Goal: Task Accomplishment & Management: Manage account settings

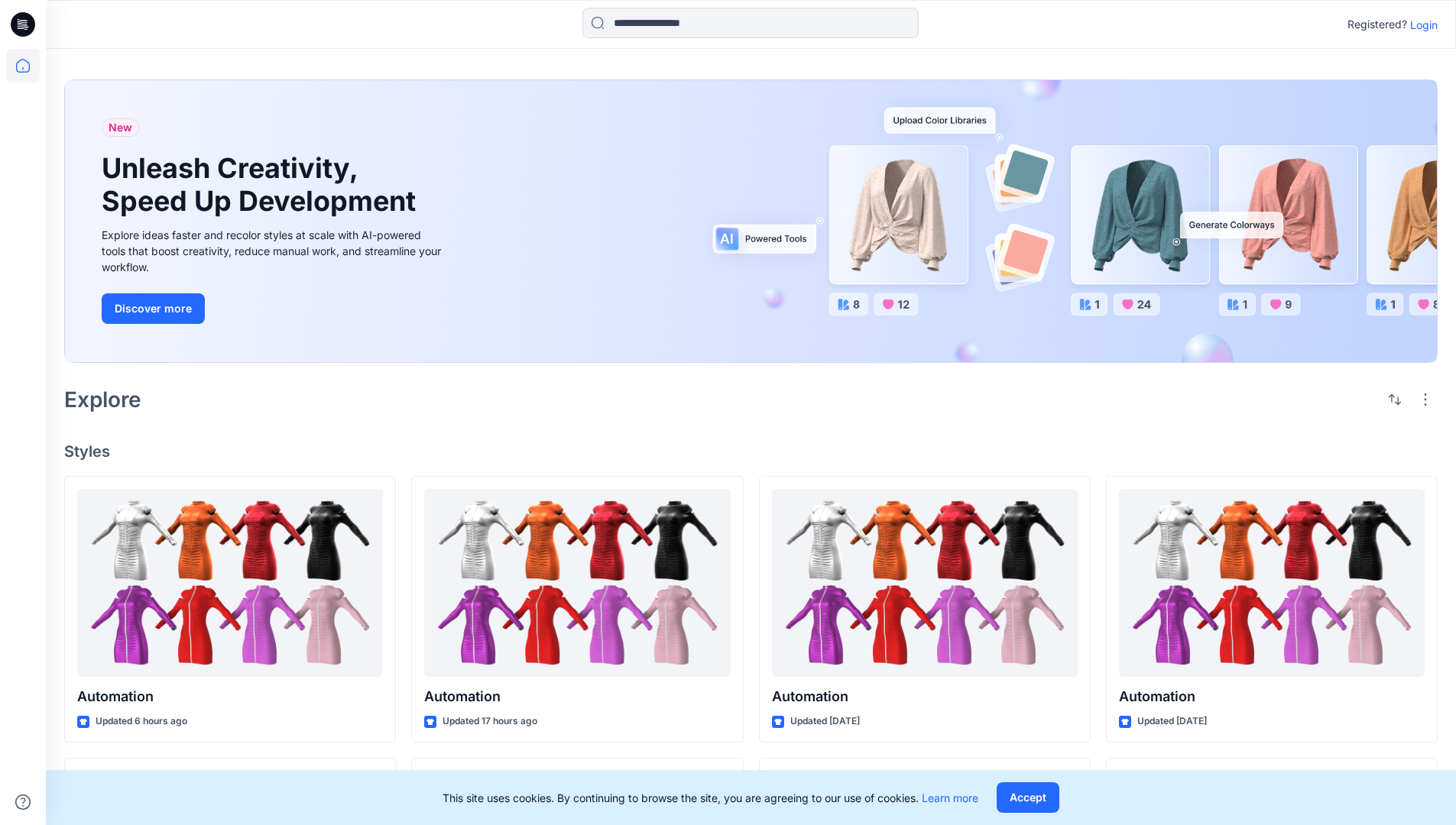
click at [1419, 24] on p "Login" at bounding box center [1423, 24] width 27 height 16
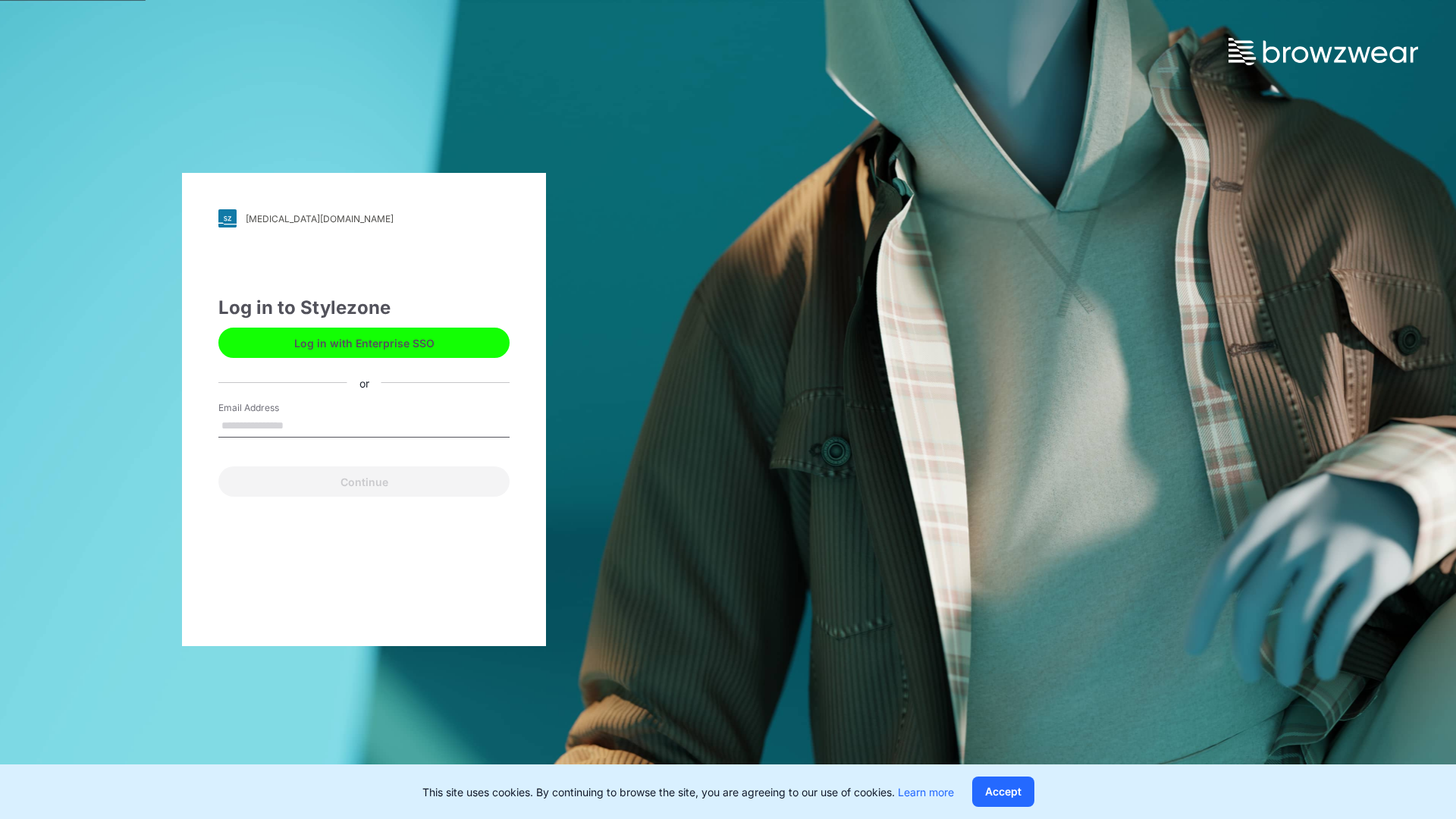
click at [300, 425] on input "Email Address" at bounding box center [364, 426] width 291 height 23
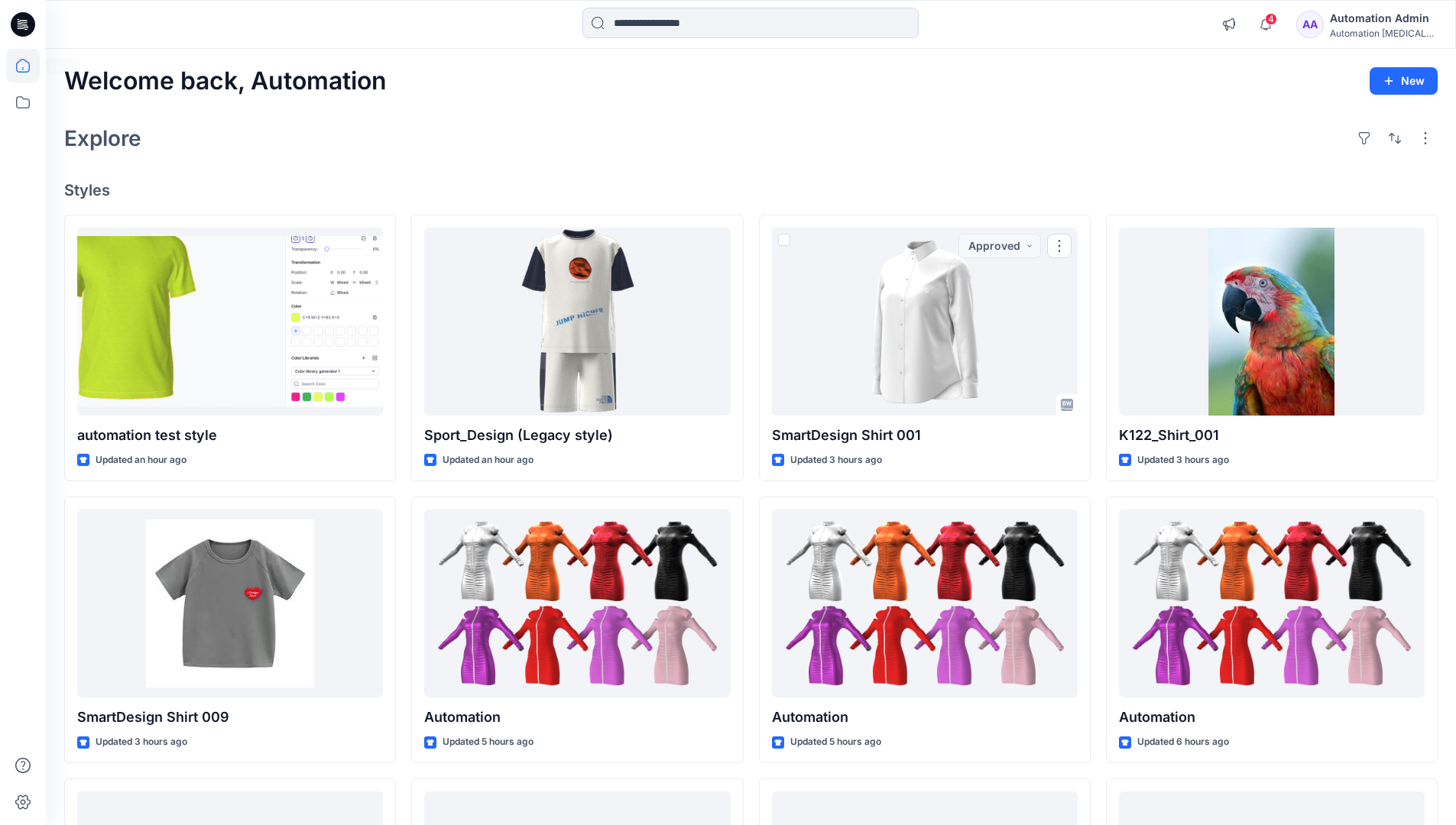
click at [29, 66] on icon at bounding box center [22, 66] width 14 height 14
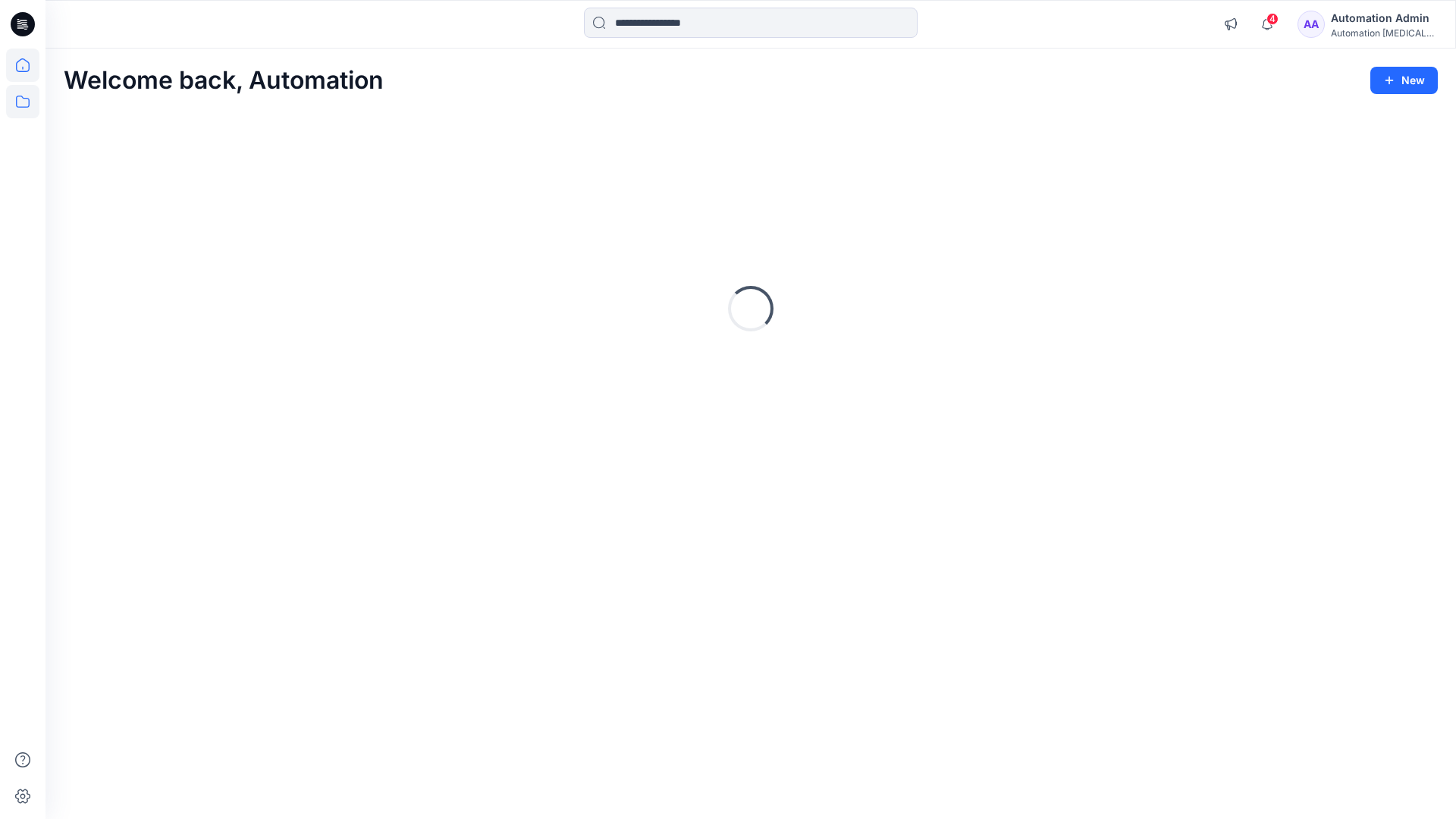
click at [20, 97] on icon at bounding box center [22, 101] width 34 height 34
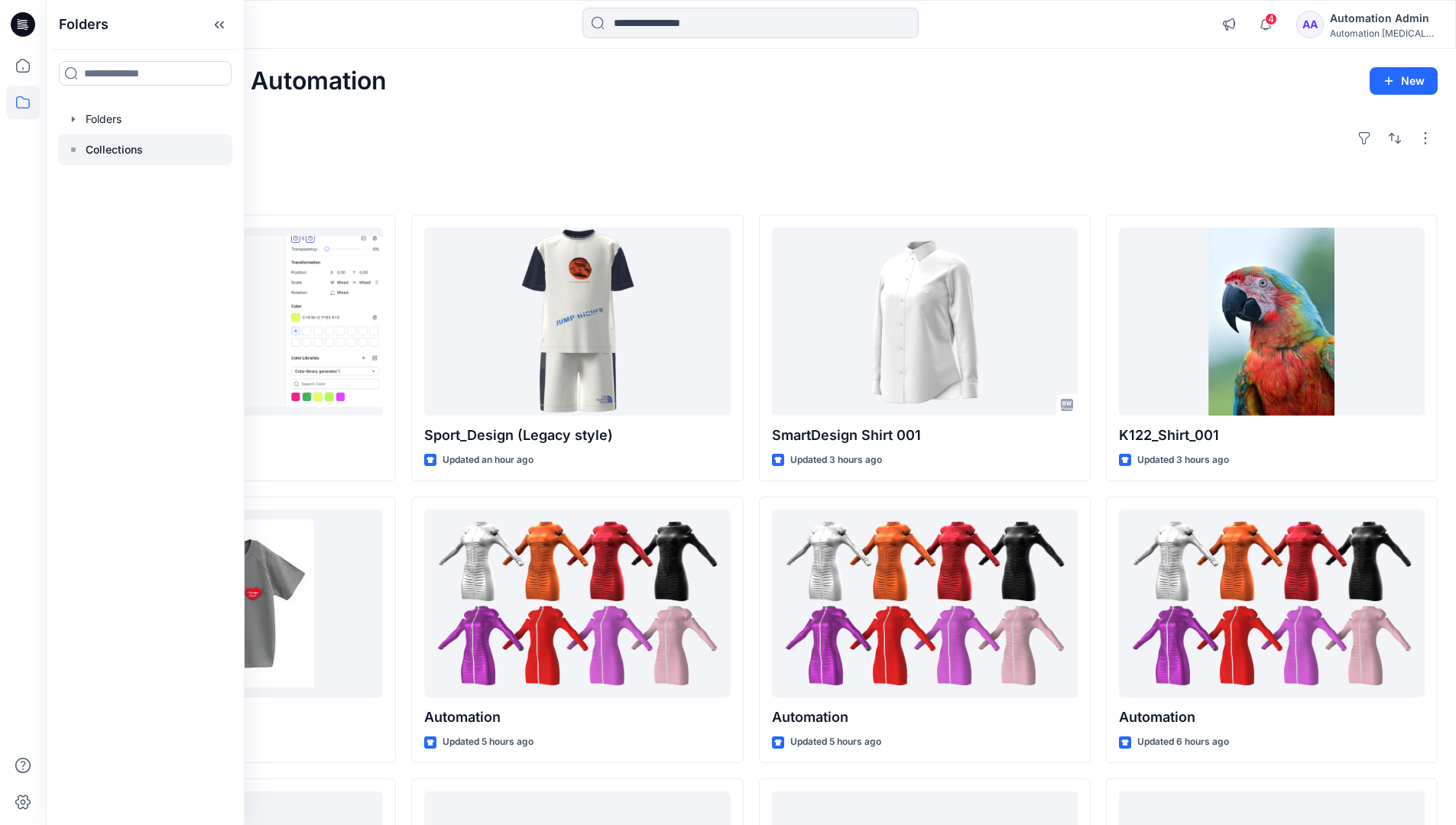
click at [102, 154] on p "Collections" at bounding box center [114, 149] width 57 height 18
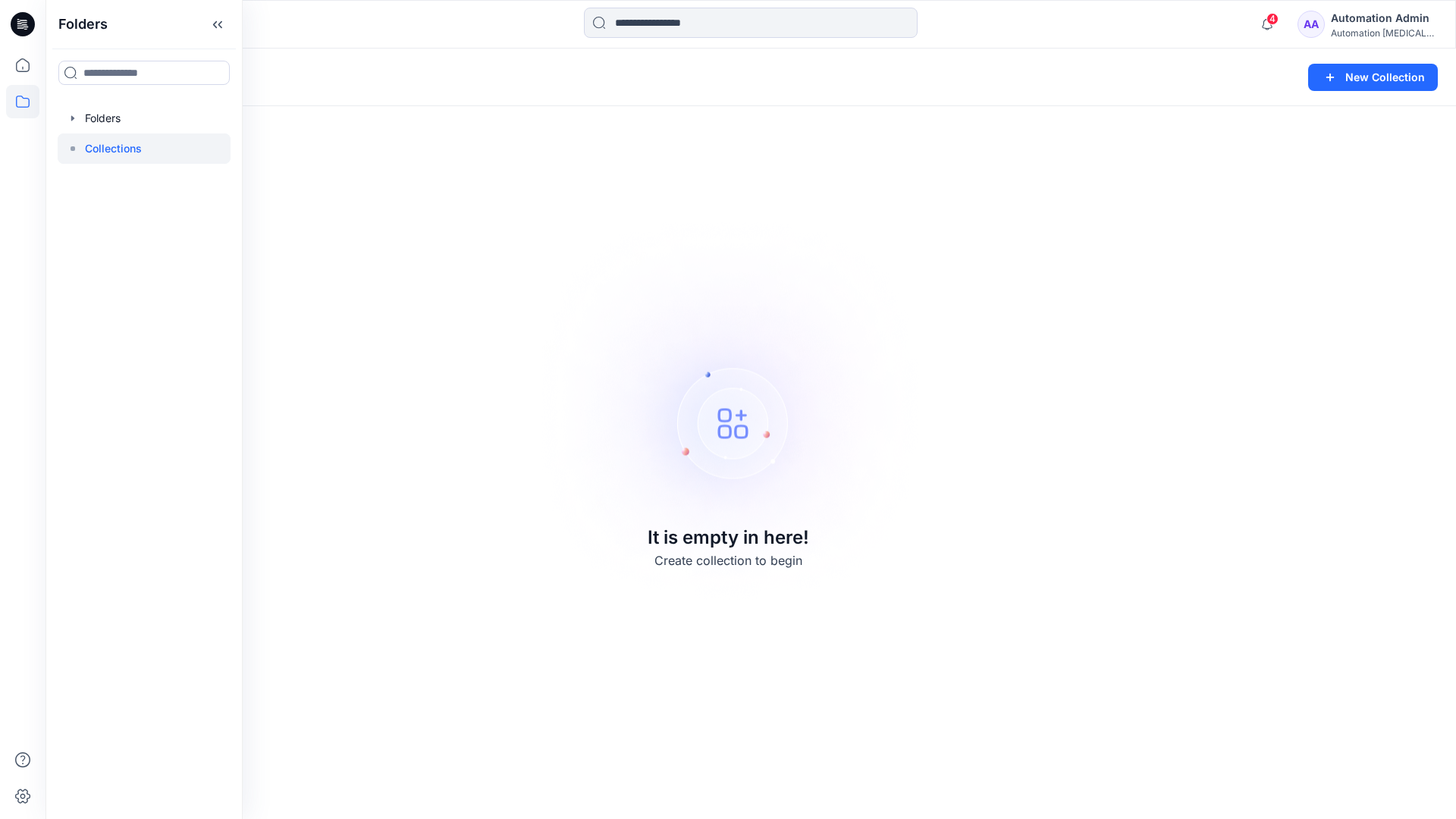
click at [1100, 204] on div "Collections New Collection It is empty in here! Create collection to begin" at bounding box center [750, 434] width 1410 height 770
click at [1372, 73] on button "New Collection" at bounding box center [1373, 77] width 130 height 27
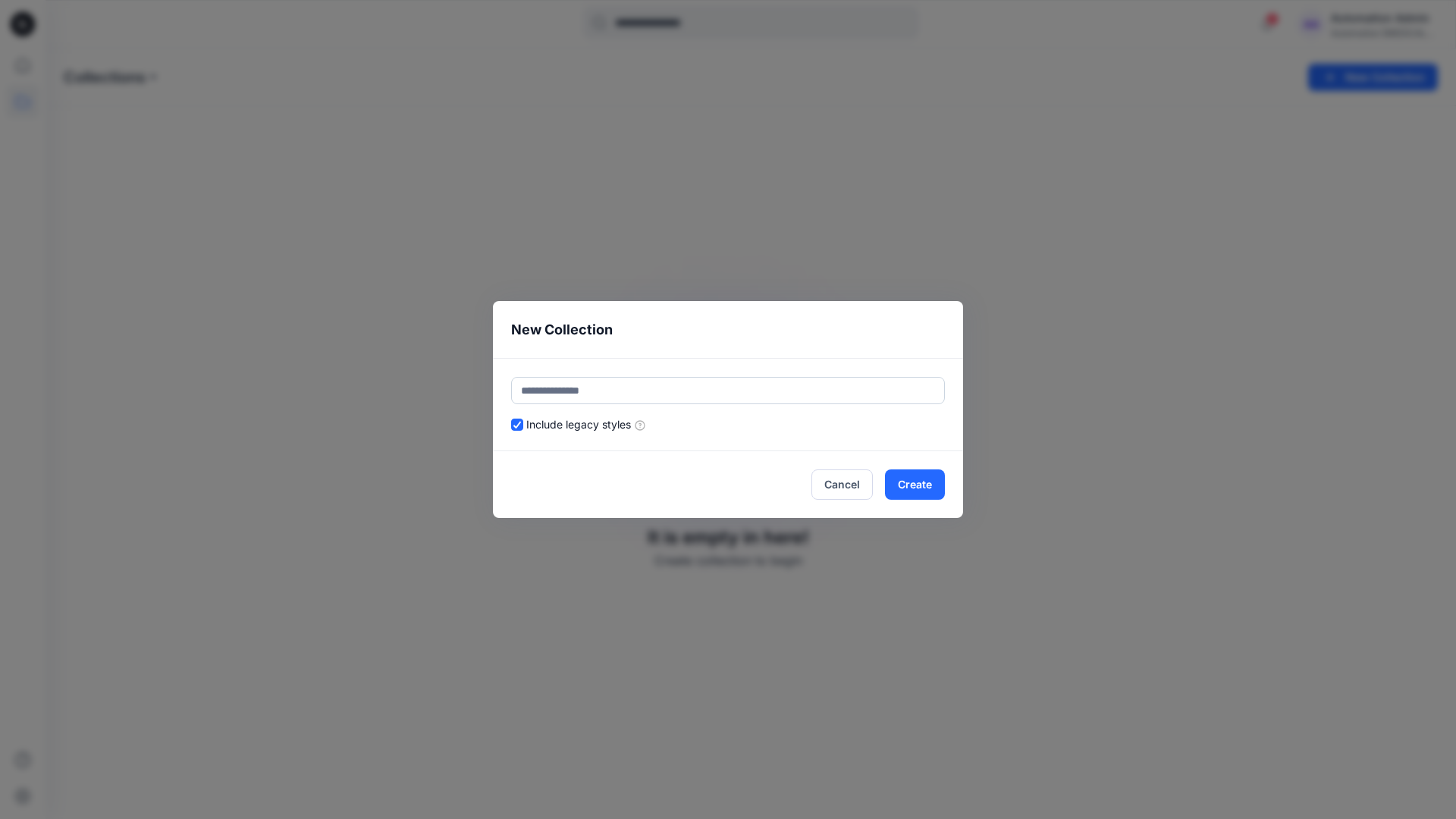
click at [758, 384] on input "text" at bounding box center [728, 390] width 434 height 27
type input "*********"
click at [908, 476] on button "Create" at bounding box center [914, 484] width 60 height 30
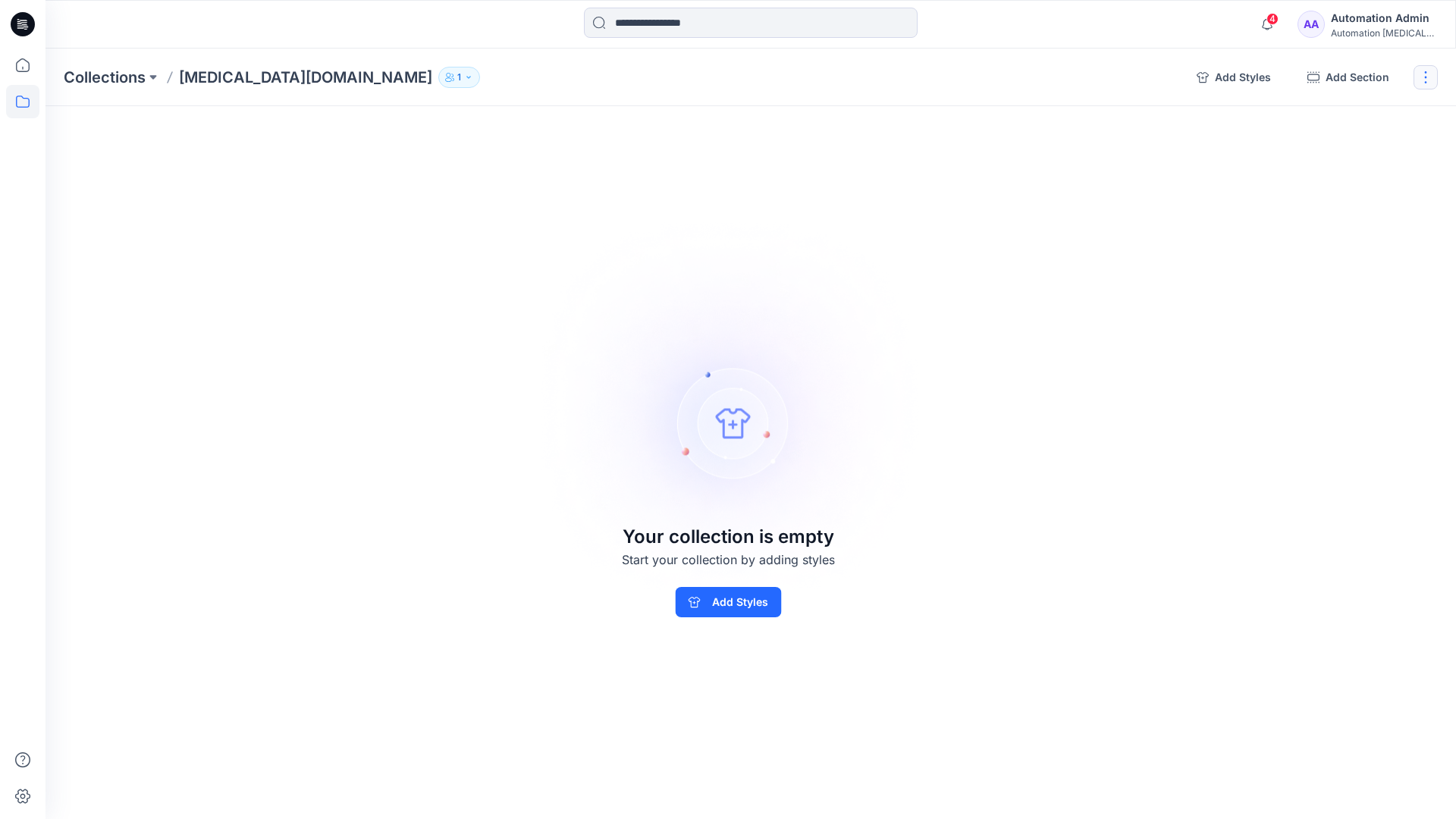
click at [1427, 81] on button "button" at bounding box center [1425, 77] width 24 height 24
click at [1363, 151] on button "Clone Collection" at bounding box center [1352, 147] width 164 height 28
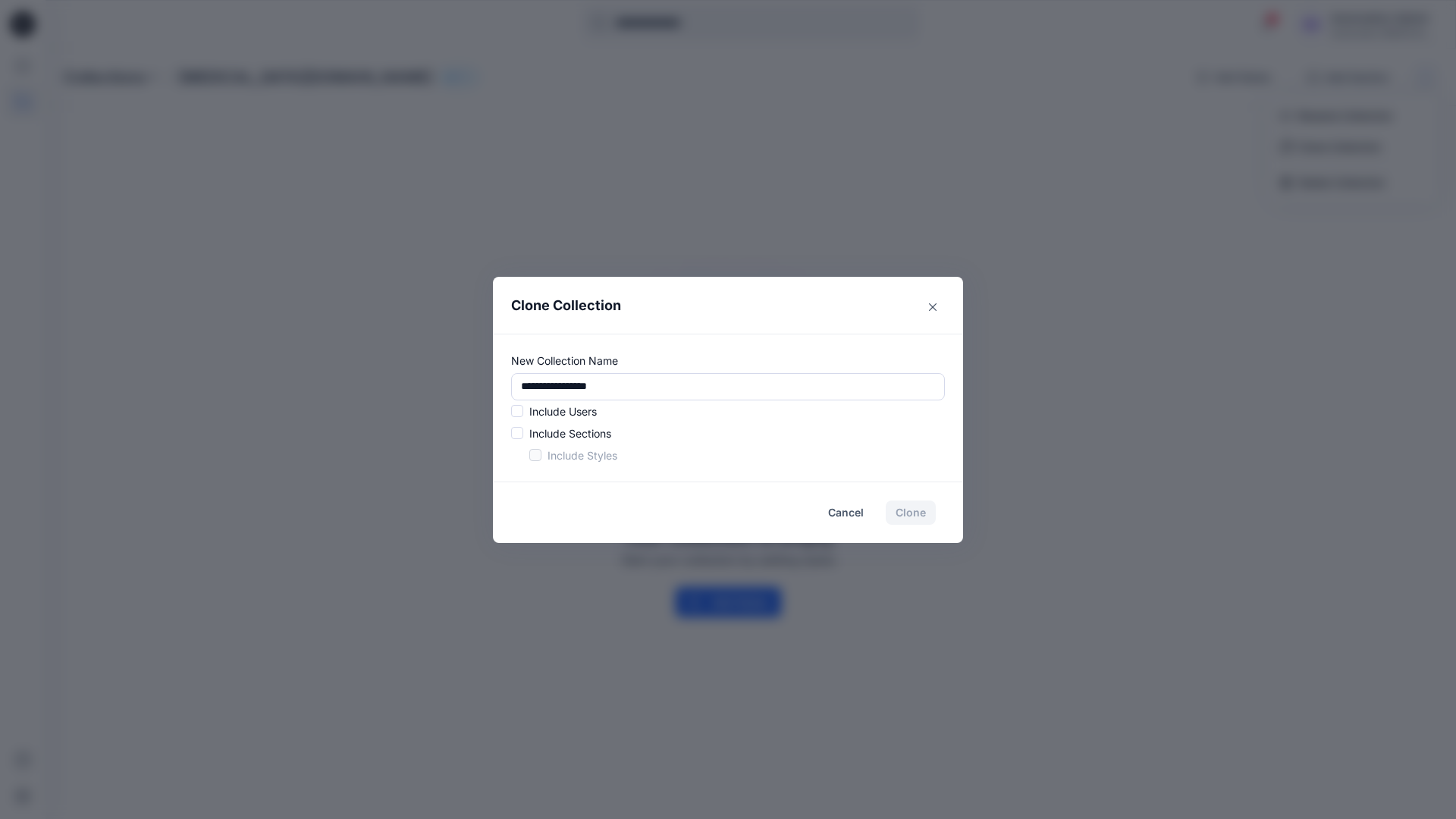
drag, startPoint x: 1363, startPoint y: 151, endPoint x: 479, endPoint y: 379, distance: 912.9
click at [479, 379] on div "**********" at bounding box center [728, 409] width 1456 height 819
type input "*"
click at [519, 413] on span at bounding box center [517, 411] width 12 height 12
click at [517, 435] on span at bounding box center [517, 433] width 12 height 12
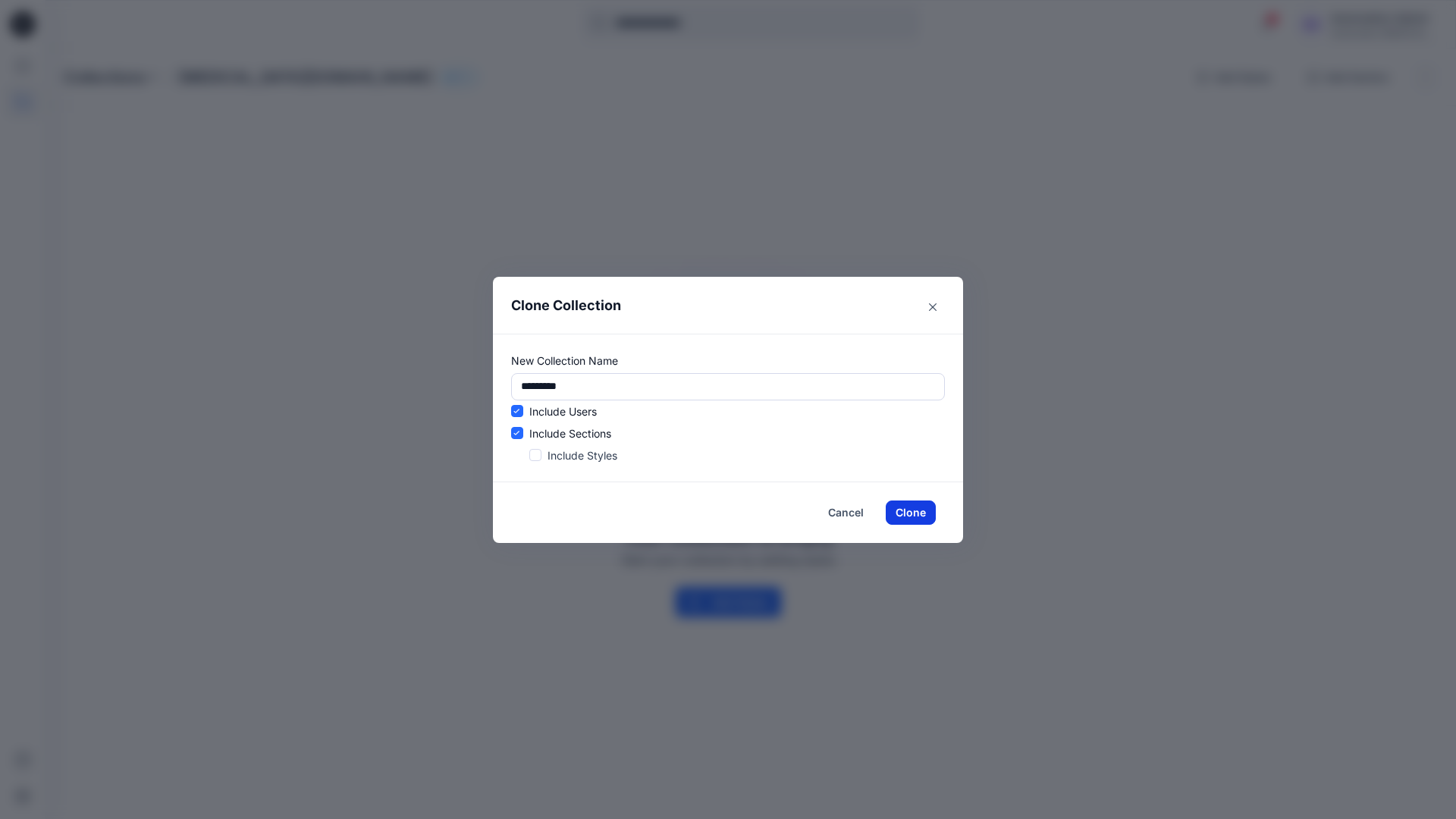
click at [905, 514] on button "Clone" at bounding box center [910, 512] width 50 height 24
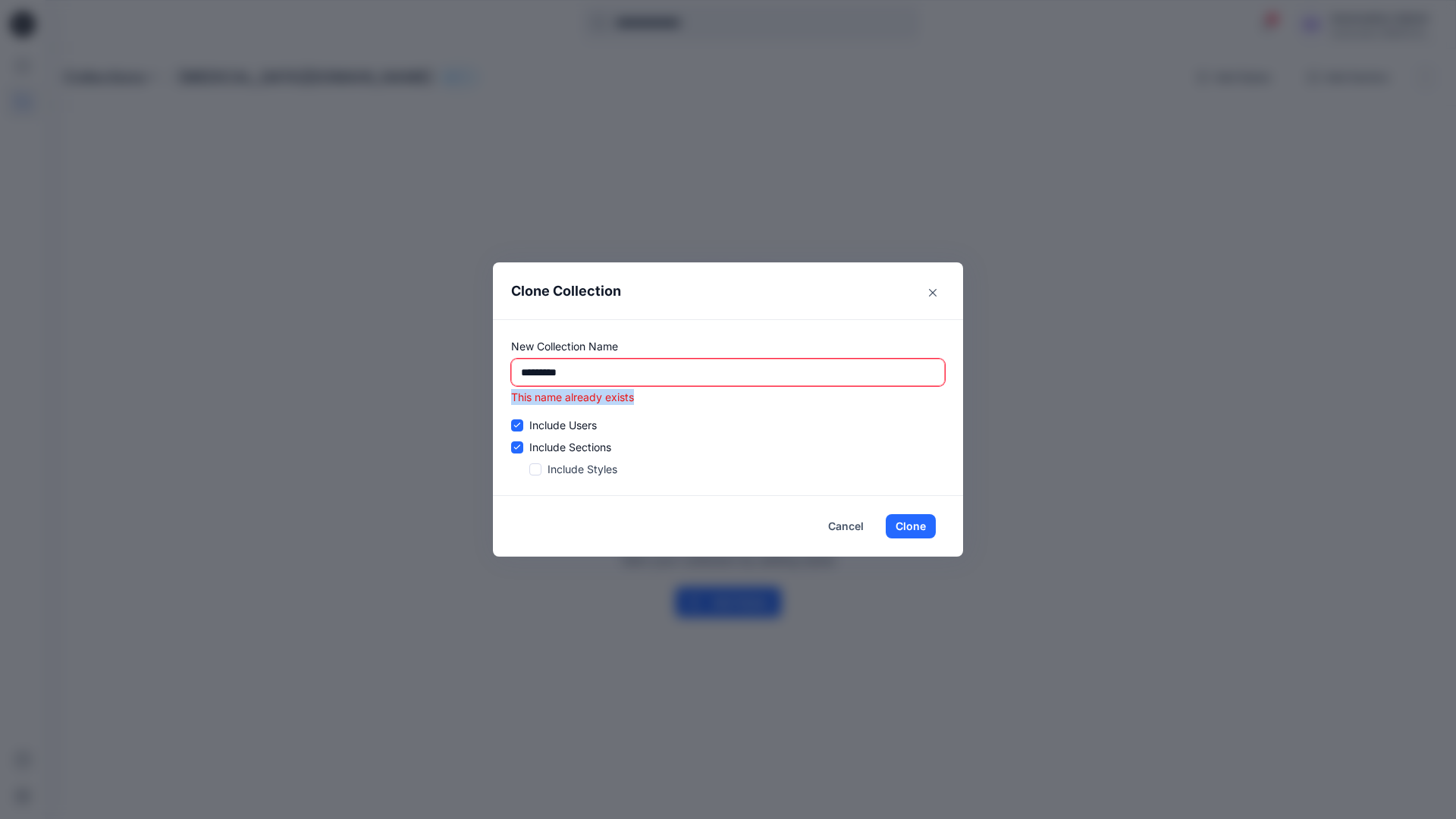
drag, startPoint x: 905, startPoint y: 514, endPoint x: 512, endPoint y: 400, distance: 409.2
click at [512, 400] on p "This name already exists" at bounding box center [728, 397] width 434 height 16
click at [644, 372] on input "*********" at bounding box center [728, 372] width 434 height 27
type input "*"
type input "**********"
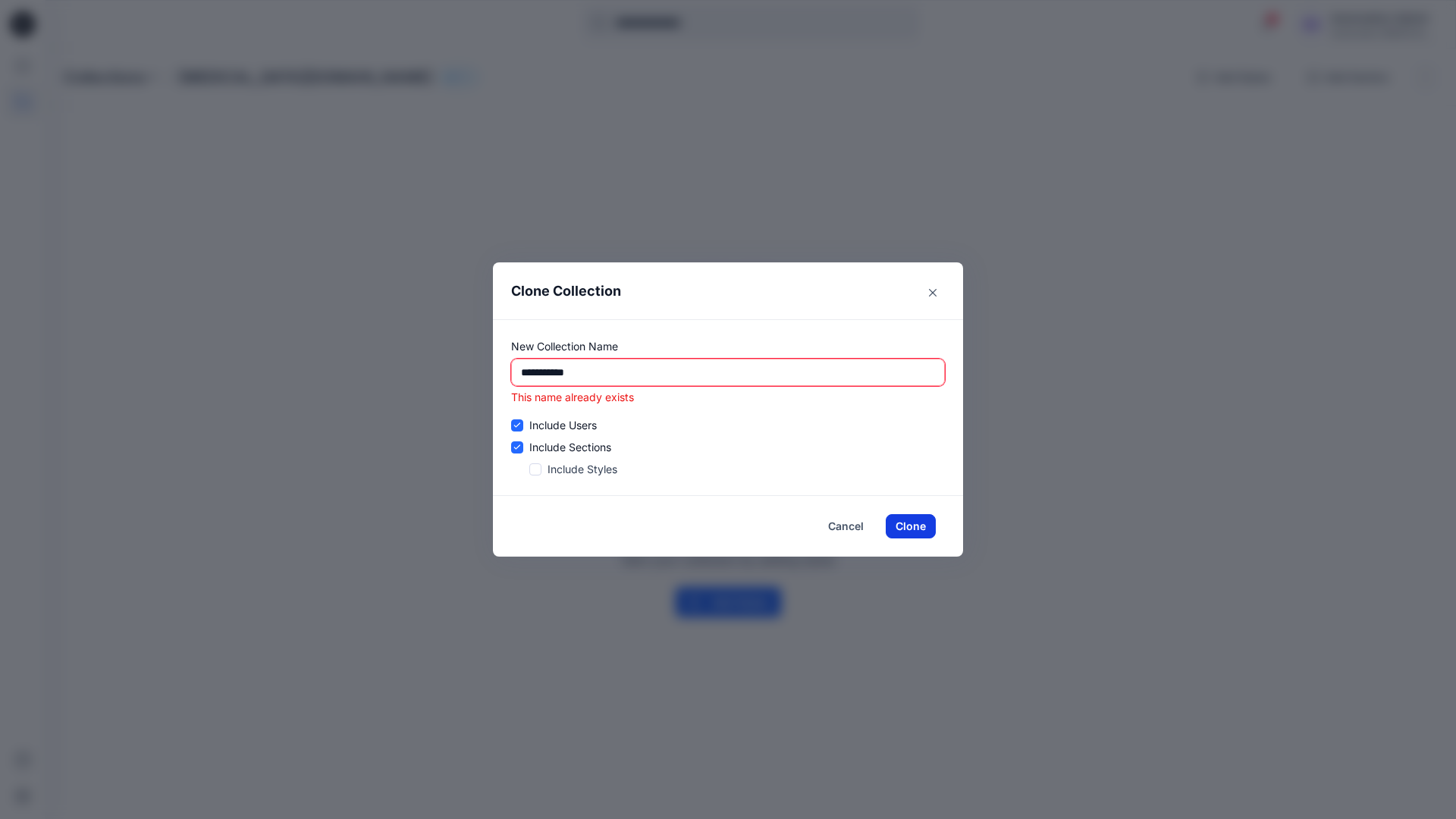
click at [918, 526] on button "Clone" at bounding box center [910, 526] width 50 height 24
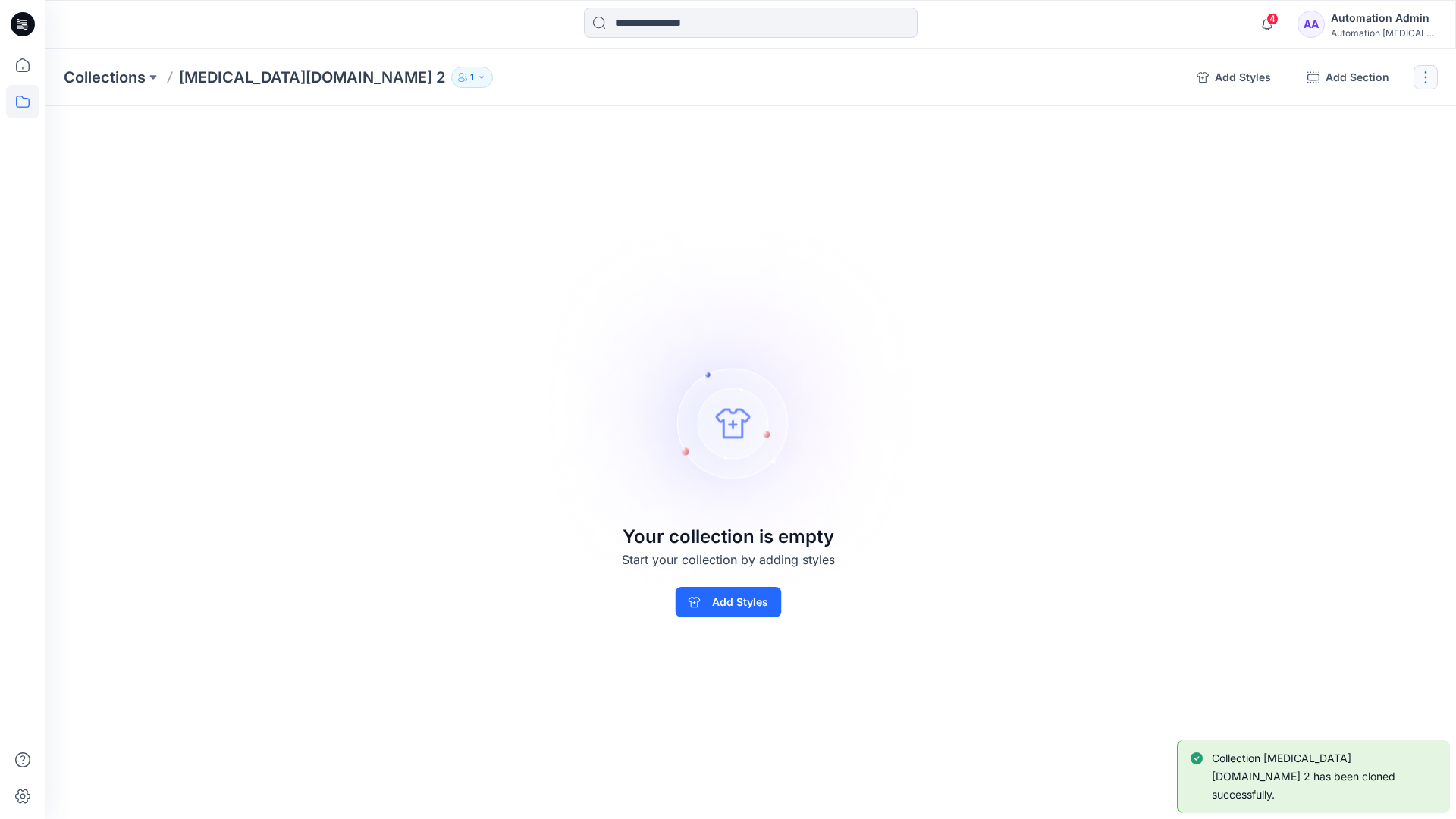
click at [1429, 78] on button "button" at bounding box center [1425, 77] width 24 height 24
click at [1365, 181] on button "Delete Collection" at bounding box center [1352, 182] width 164 height 28
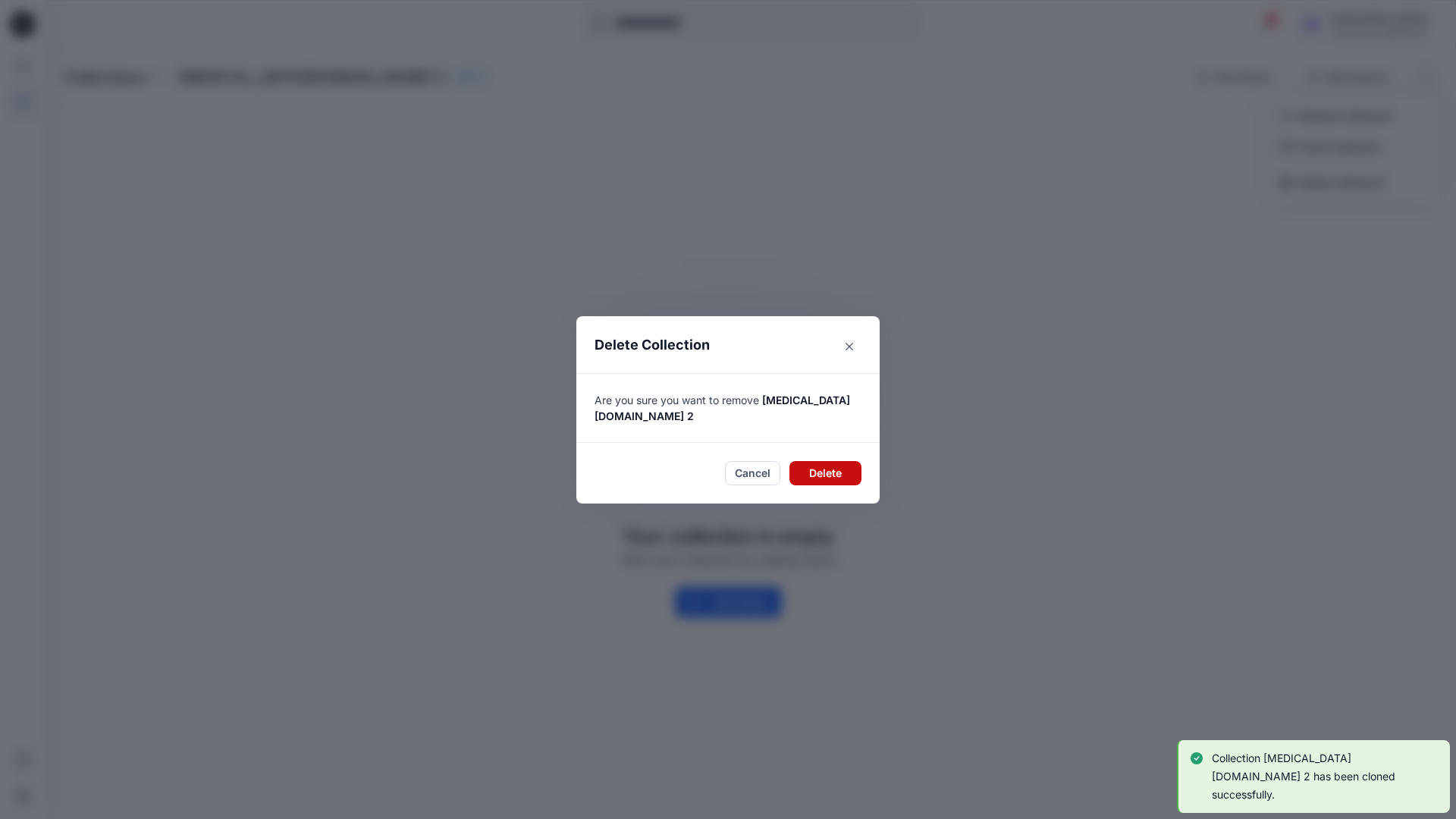
click at [838, 466] on button "Delete" at bounding box center [826, 472] width 72 height 24
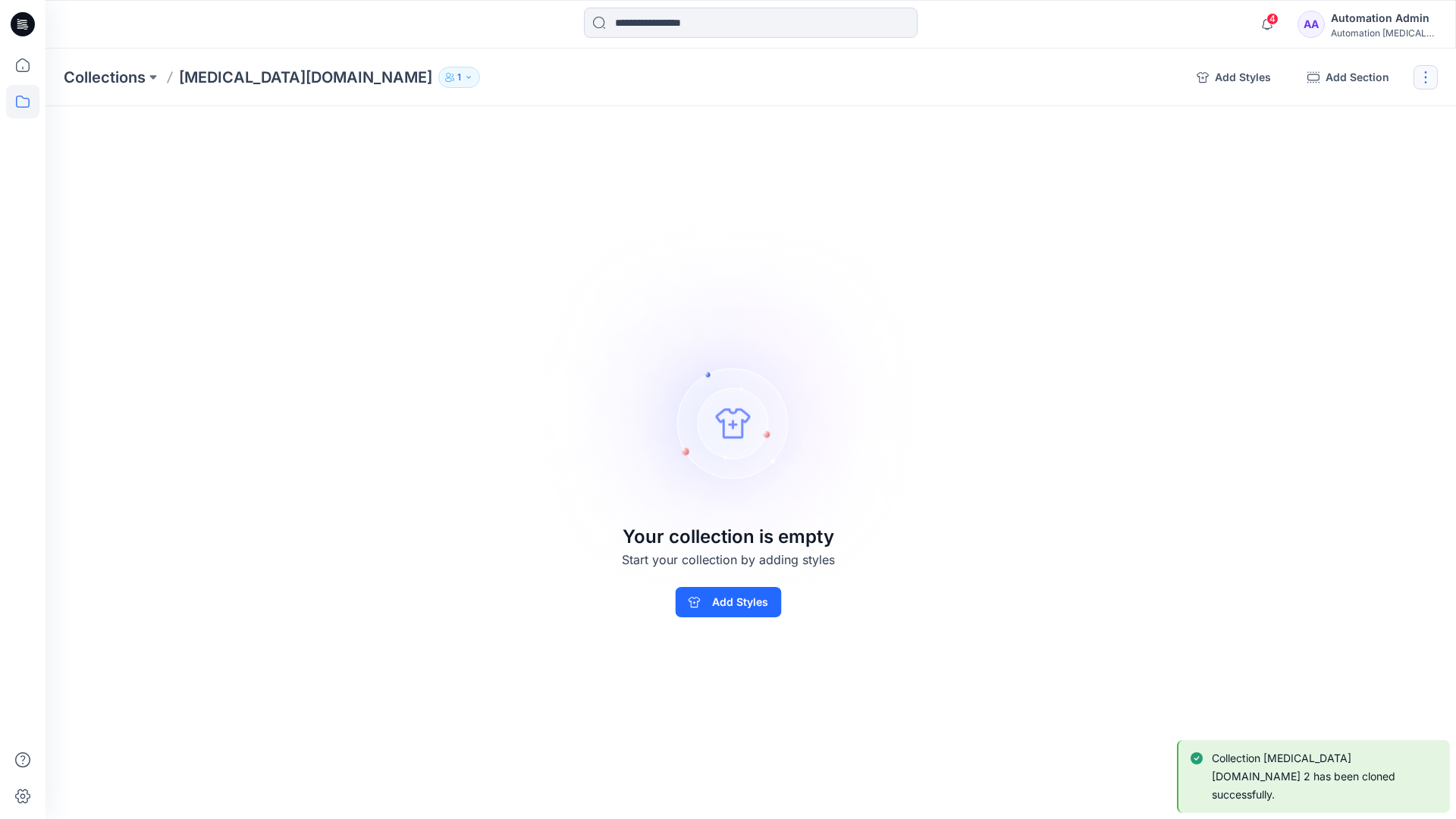
click at [1430, 76] on button "button" at bounding box center [1425, 77] width 24 height 24
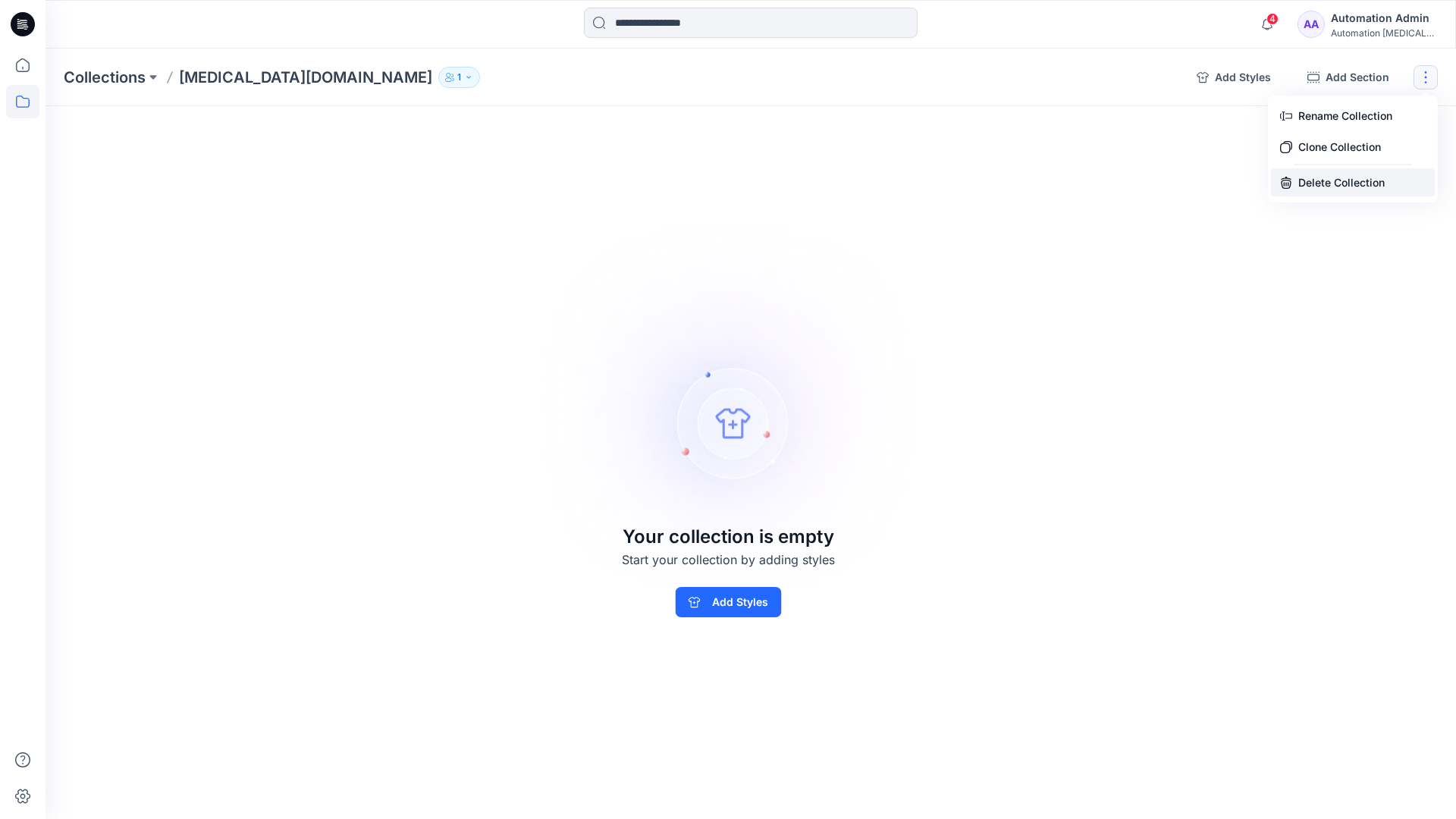
click at [1337, 184] on button "Delete Collection" at bounding box center [1352, 182] width 164 height 28
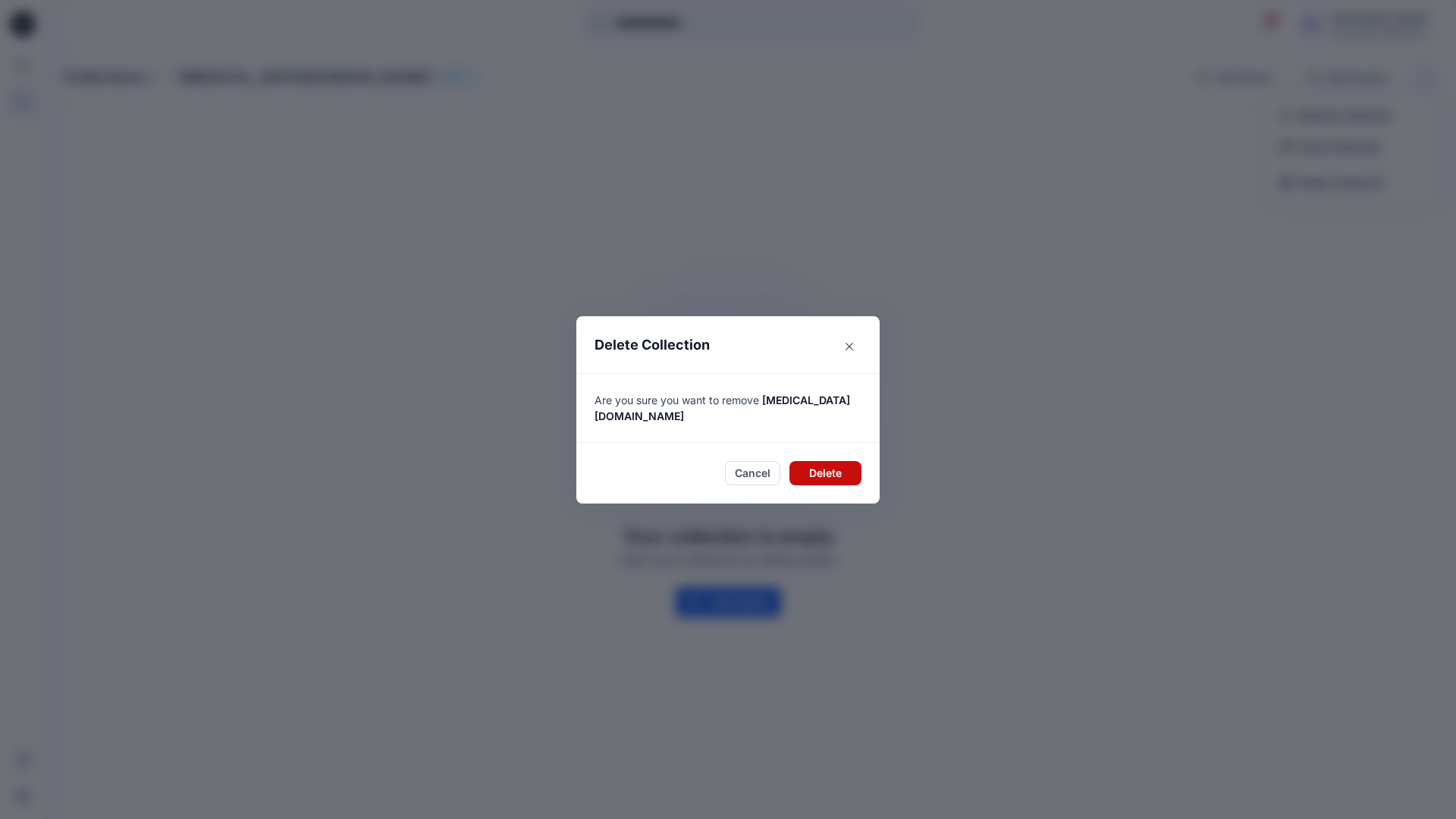
click at [822, 461] on button "Delete" at bounding box center [826, 472] width 72 height 24
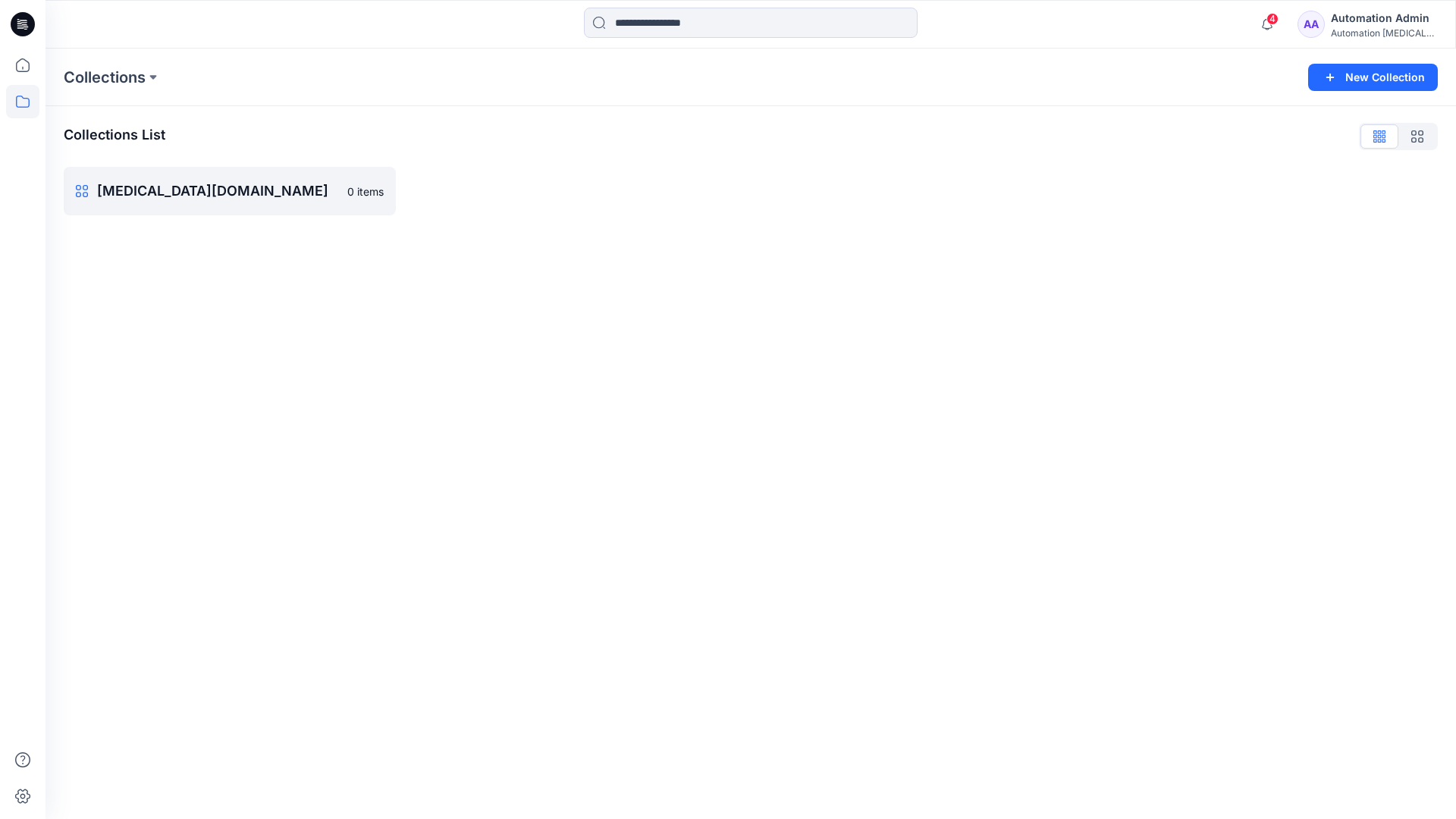
click at [1369, 17] on div "Automation Admin" at bounding box center [1384, 18] width 106 height 18
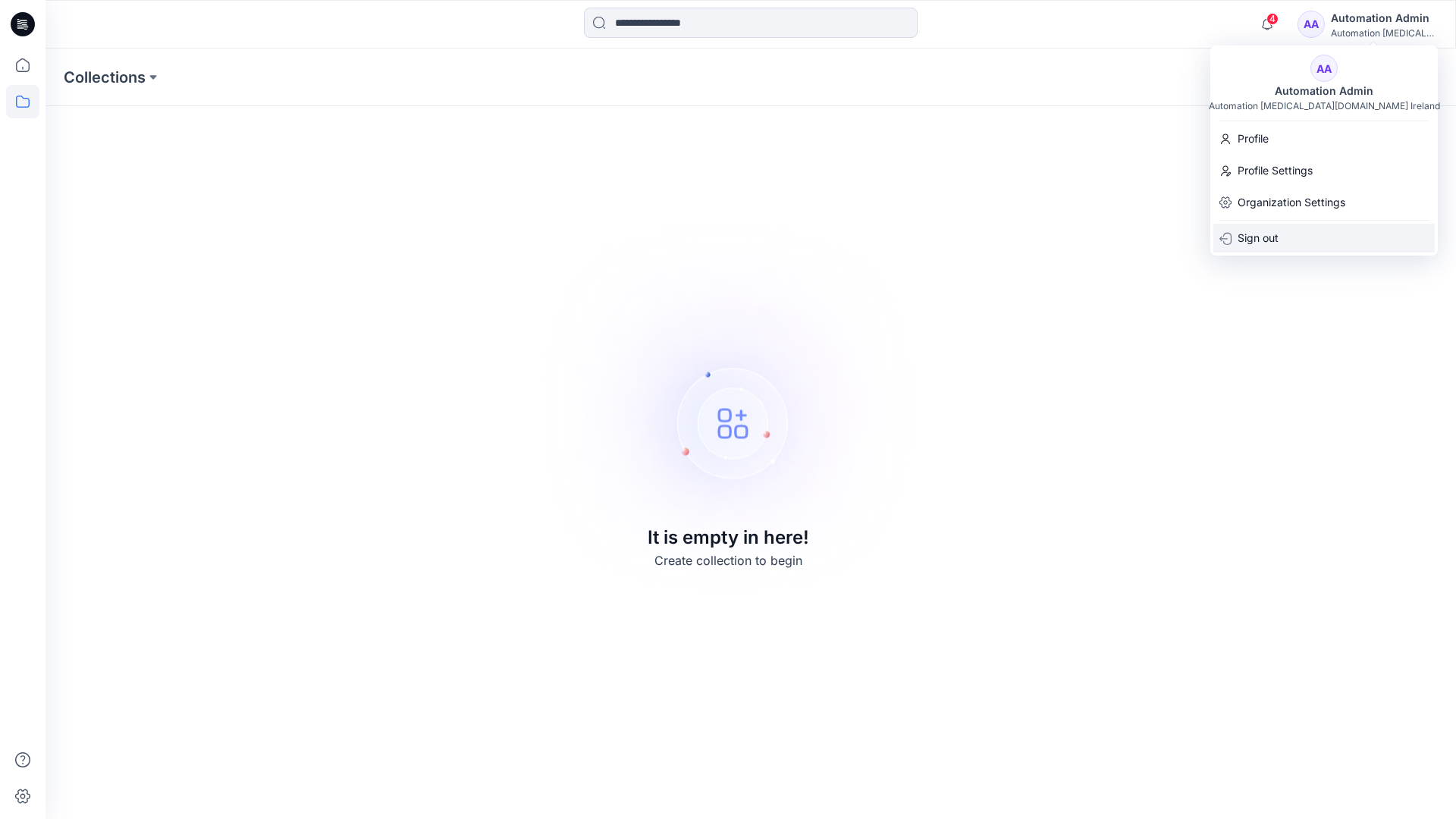
click at [1279, 231] on div "Sign out" at bounding box center [1323, 238] width 221 height 29
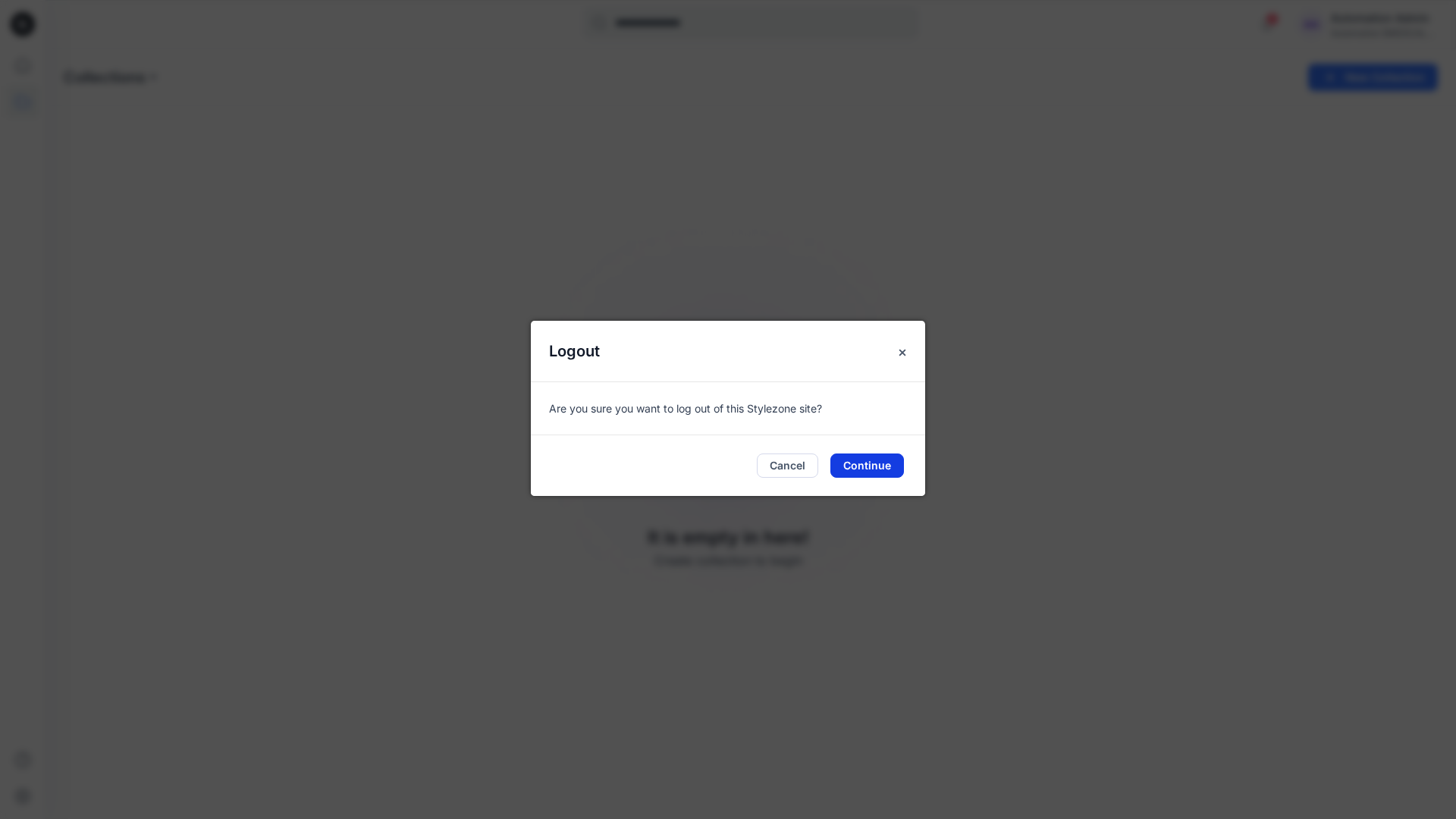
click at [889, 458] on button "Continue" at bounding box center [867, 465] width 73 height 24
